Goal: Task Accomplishment & Management: Use online tool/utility

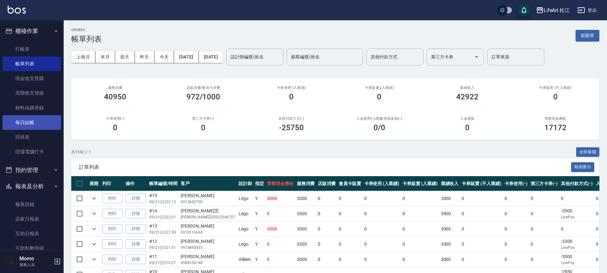
scroll to position [11, 0]
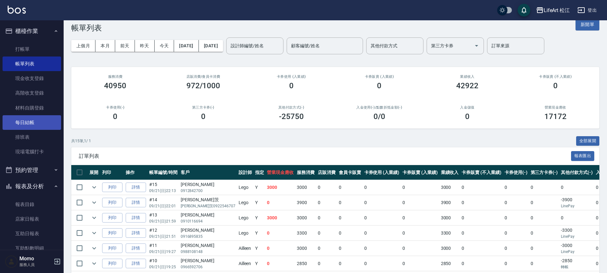
click at [35, 126] on link "每日結帳" at bounding box center [32, 122] width 59 height 15
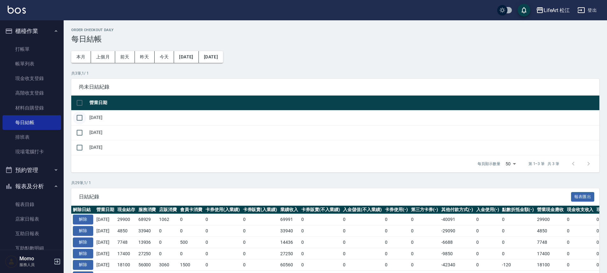
click at [83, 119] on input "checkbox" at bounding box center [79, 117] width 13 height 13
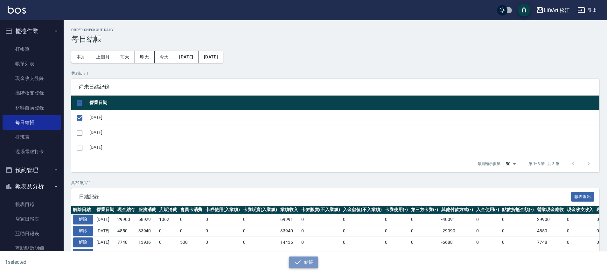
click at [298, 262] on icon "button" at bounding box center [298, 263] width 8 height 8
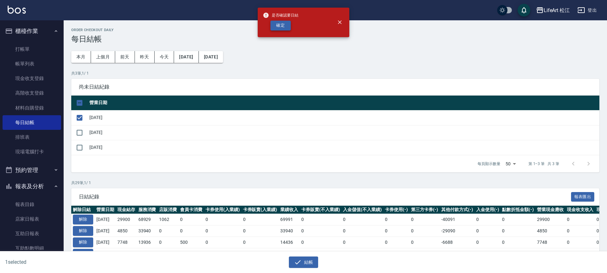
click at [284, 21] on button "確定" at bounding box center [280, 26] width 20 height 10
checkbox input "false"
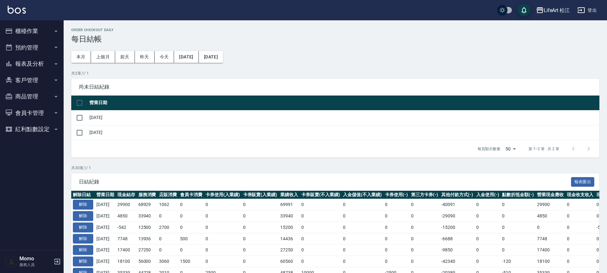
click at [38, 55] on button "預約管理" at bounding box center [32, 47] width 59 height 17
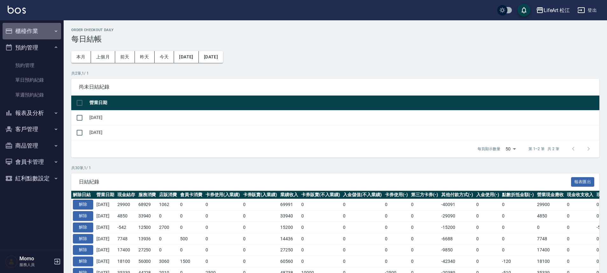
click at [13, 29] on button "櫃檯作業" at bounding box center [32, 31] width 59 height 17
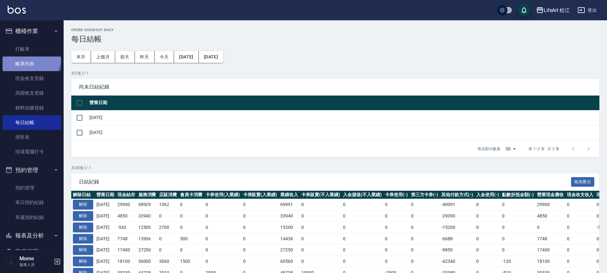
click at [28, 57] on link "帳單列表" at bounding box center [32, 64] width 59 height 15
